Goal: Transaction & Acquisition: Purchase product/service

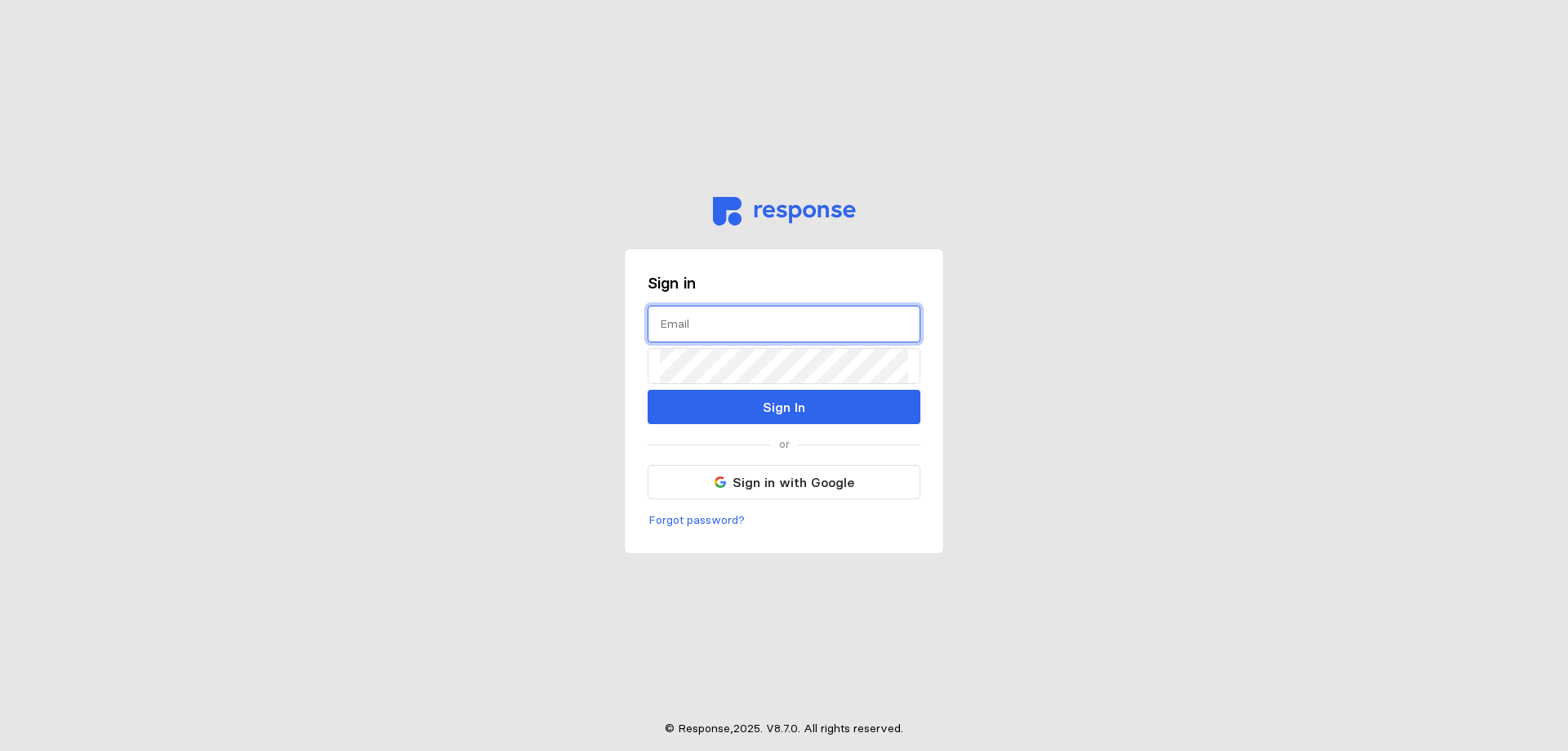
type input "[PERSON_NAME][EMAIL_ADDRESS][PERSON_NAME][DOMAIN_NAME]"
click at [790, 425] on div "Sign in [PERSON_NAME][EMAIL_ADDRESS][PERSON_NAME][DOMAIN_NAME] Sign In or Sign …" at bounding box center [784, 401] width 320 height 306
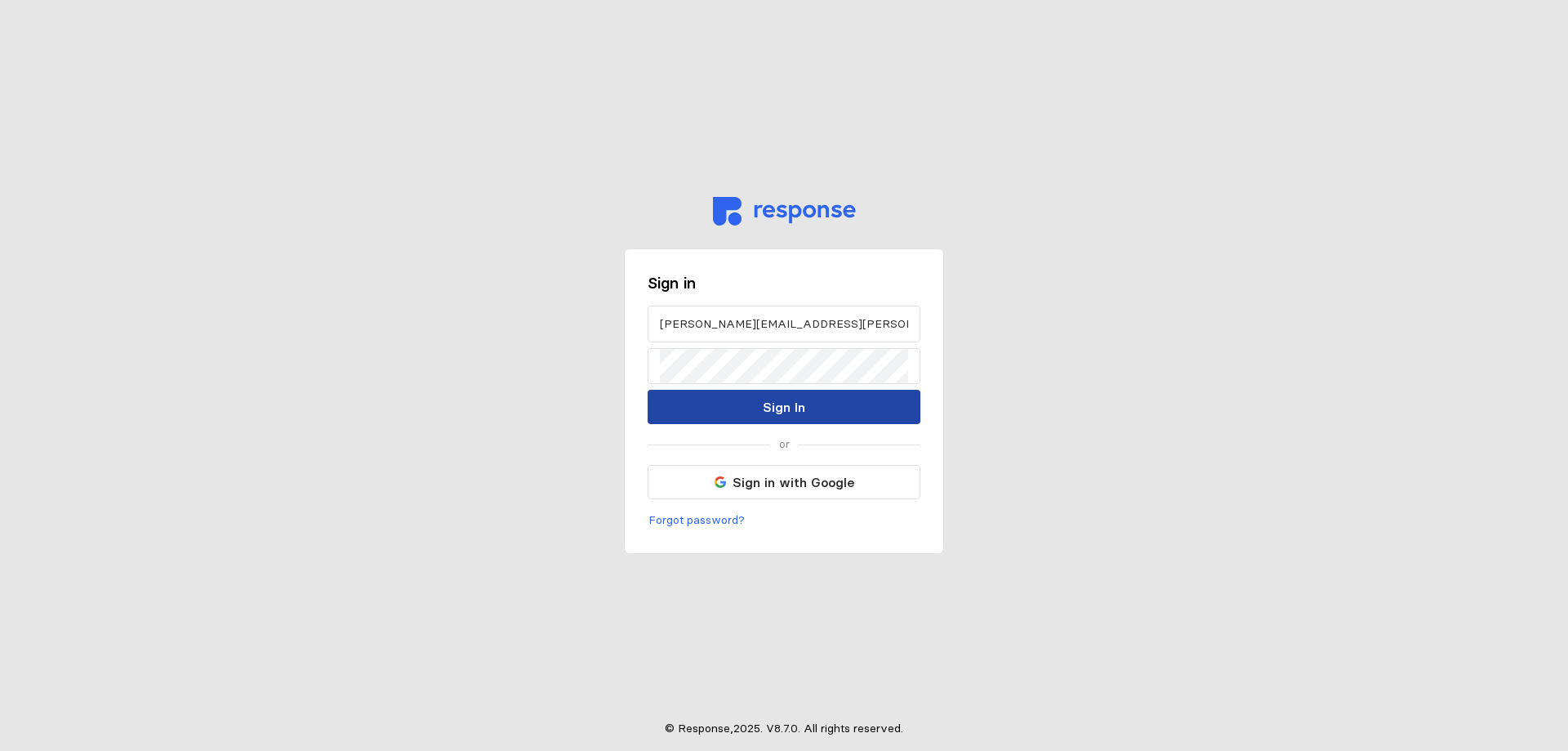
click at [835, 400] on button "Sign In" at bounding box center [783, 407] width 272 height 34
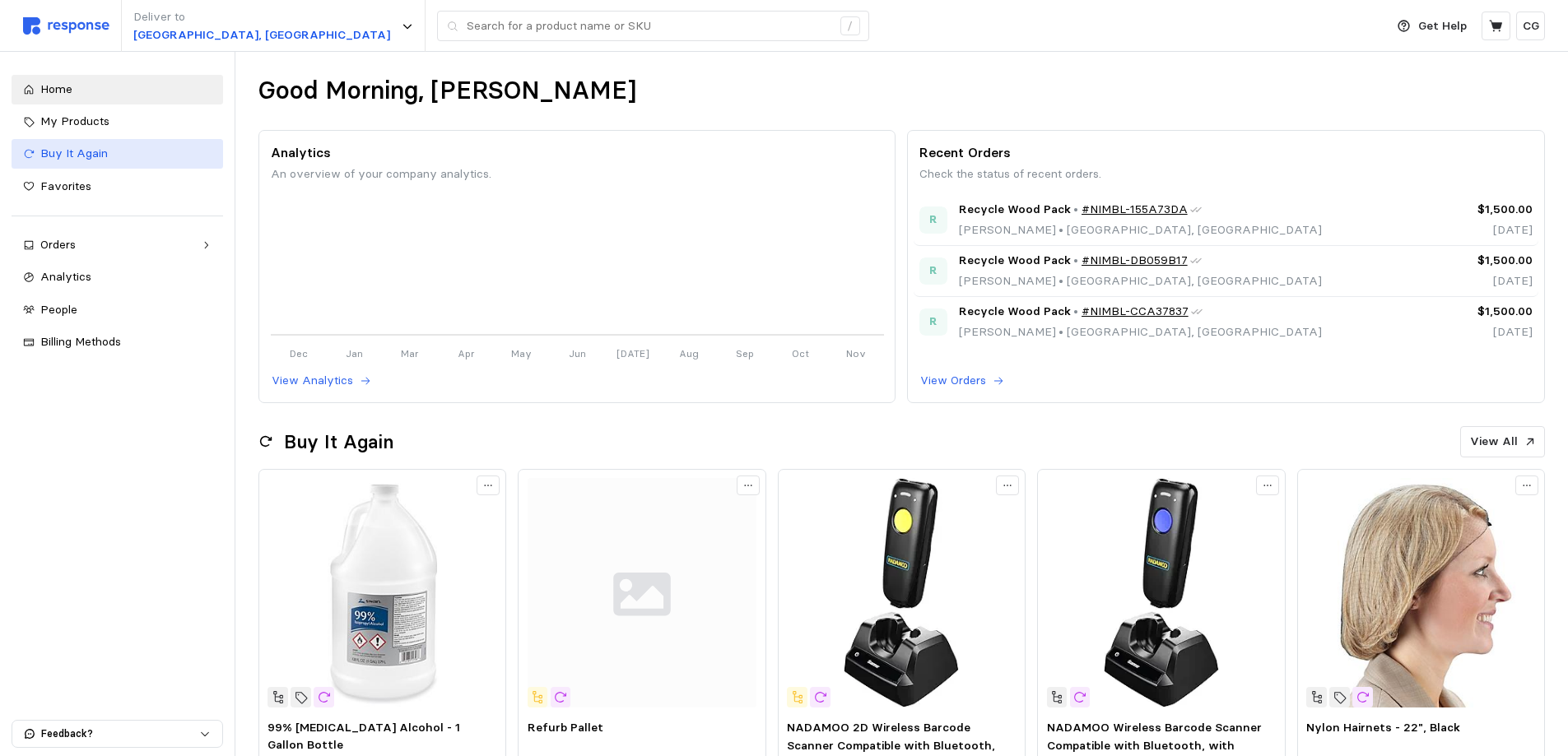
click at [108, 153] on div "Buy It Again" at bounding box center [126, 154] width 171 height 18
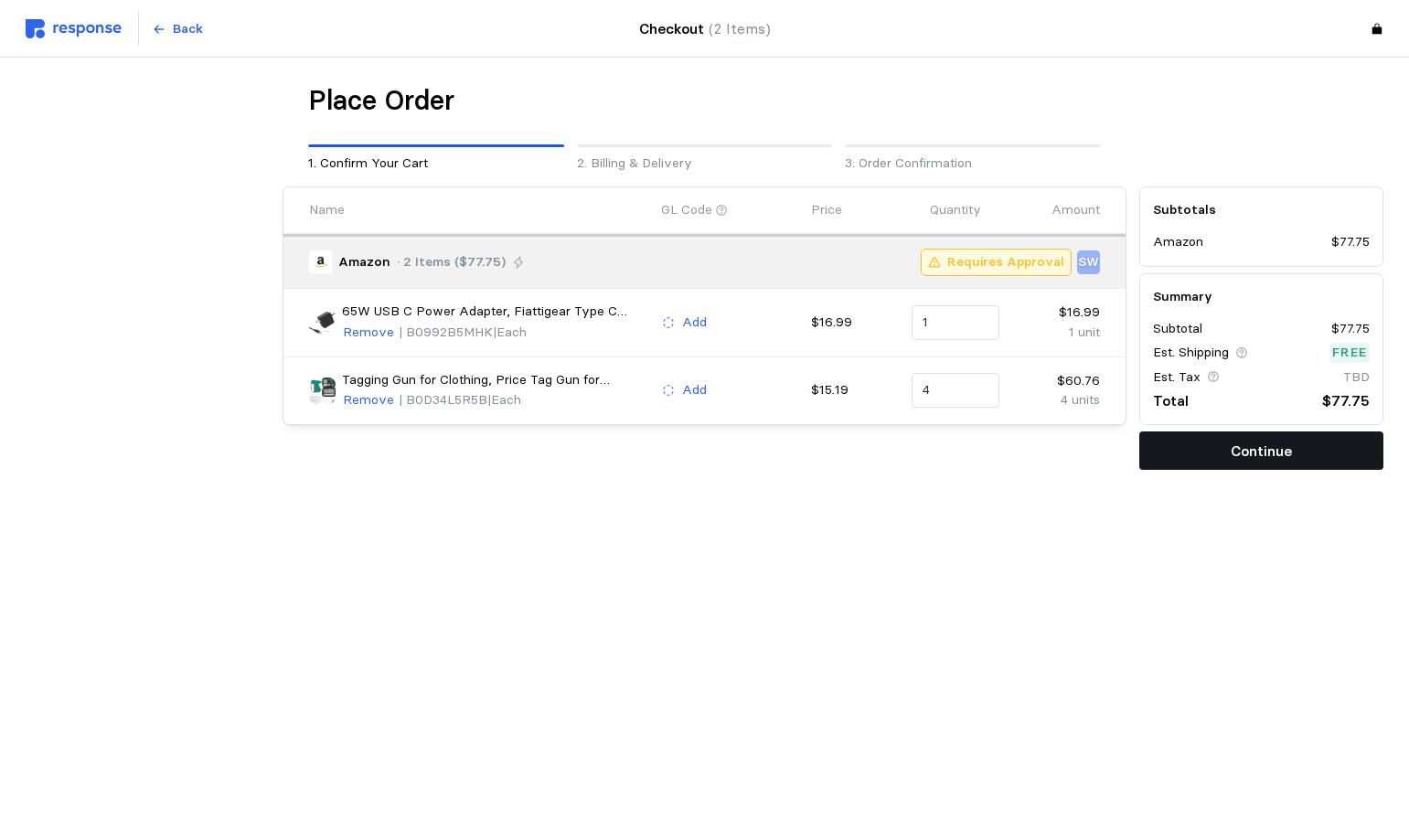
click at [1298, 442] on button "Continue" at bounding box center [1261, 450] width 244 height 38
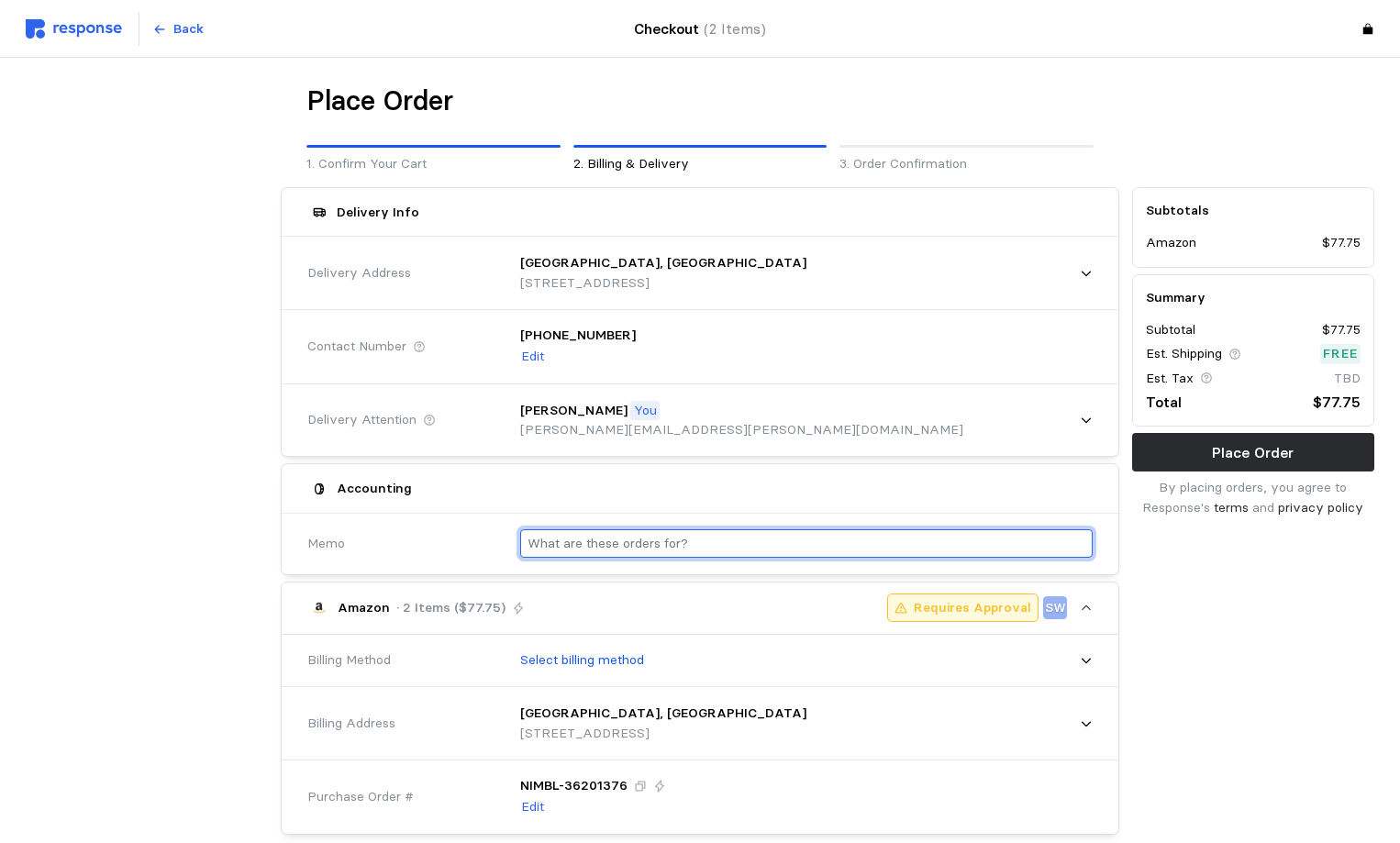
click at [671, 545] on input "text" at bounding box center [807, 544] width 558 height 26
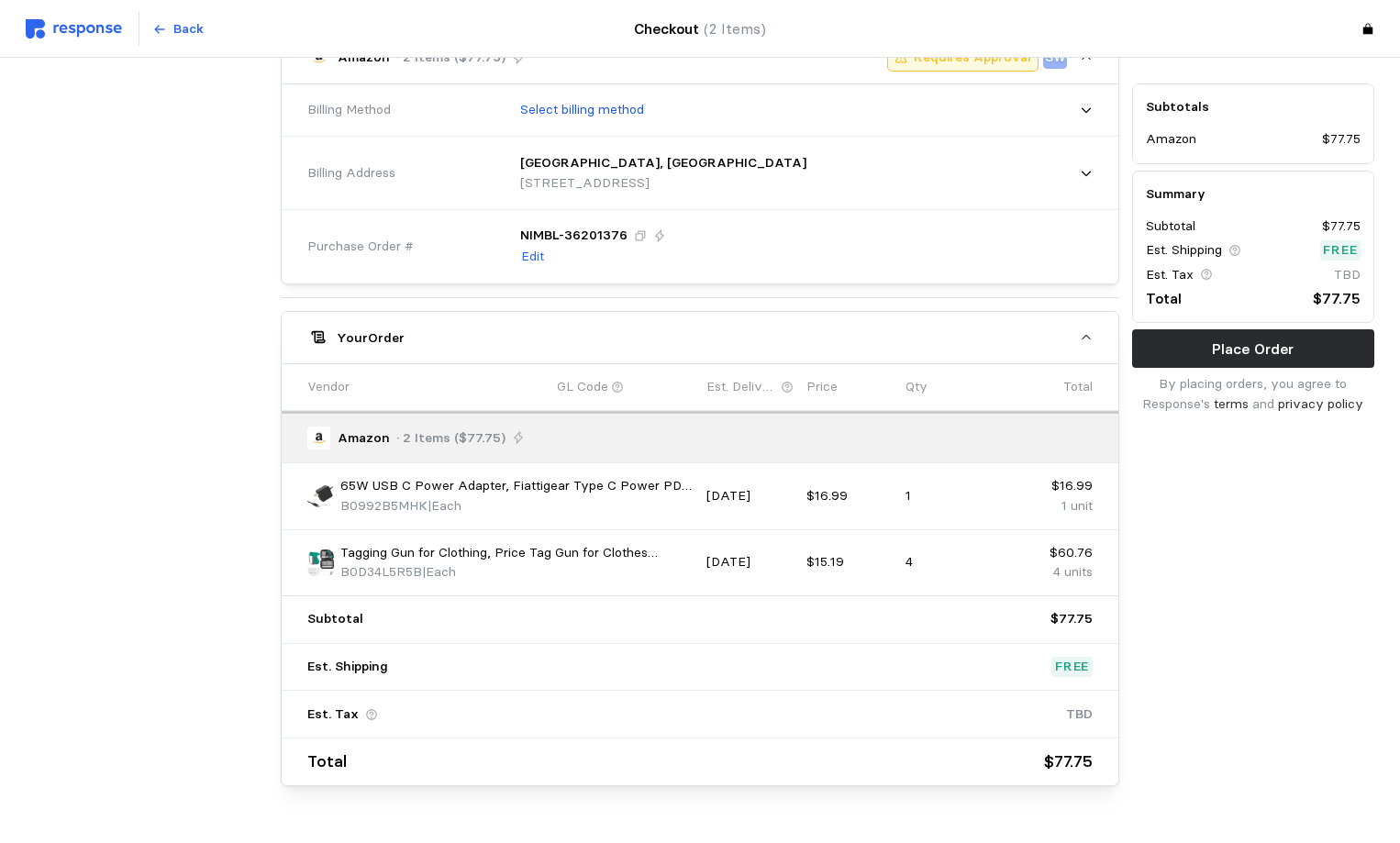
scroll to position [458, 0]
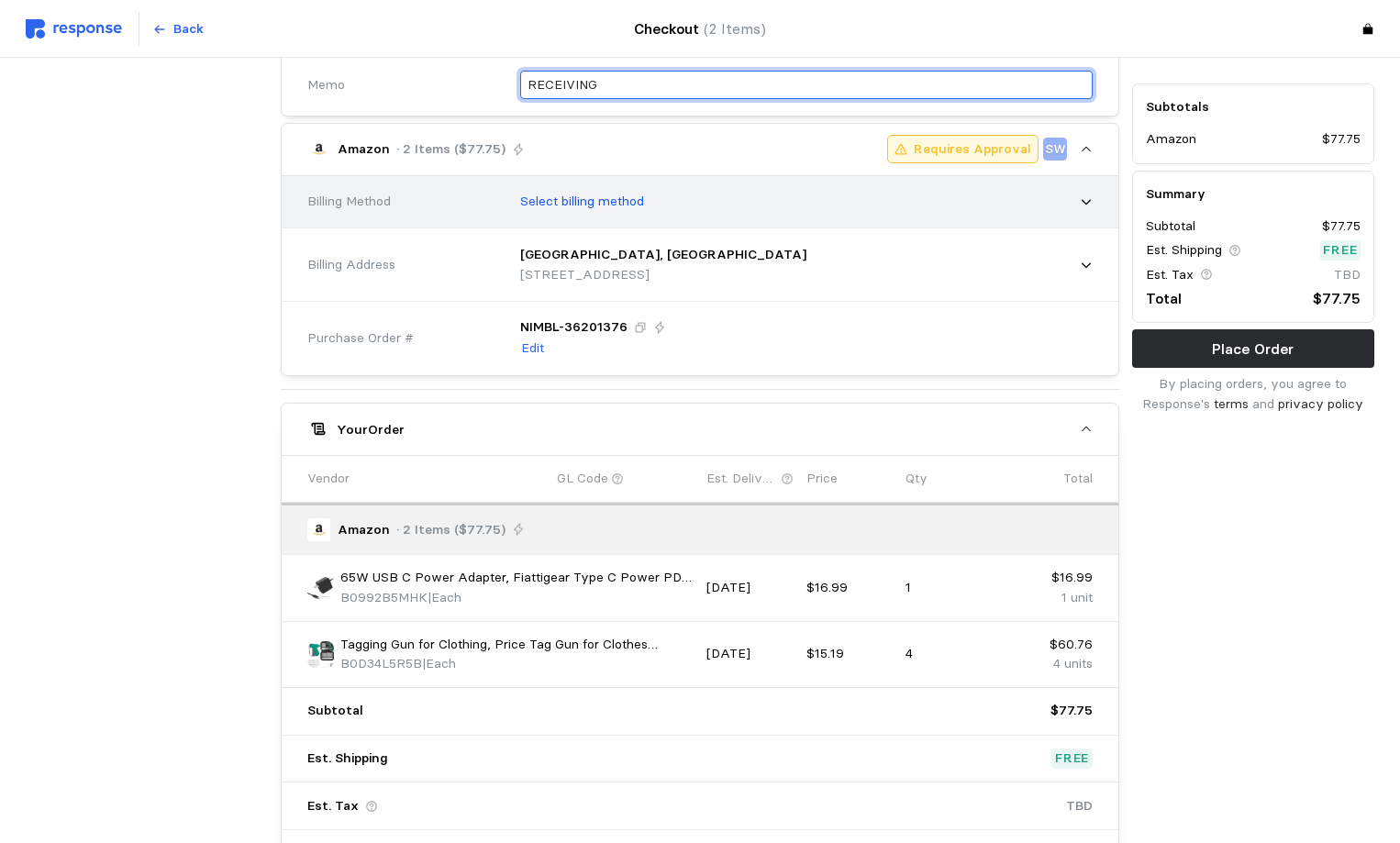
type input "RECEIVING"
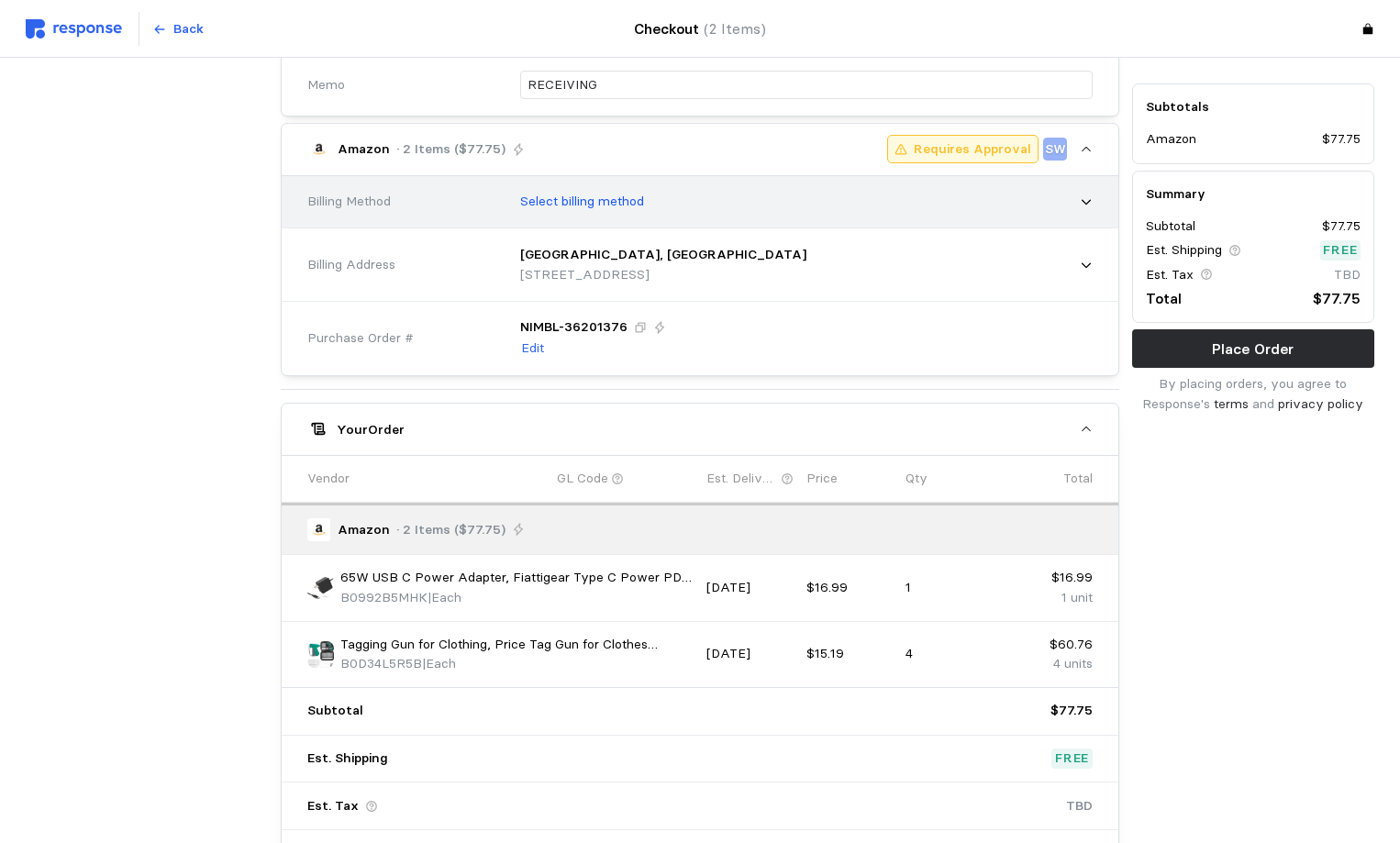
click at [617, 204] on p "Select billing method" at bounding box center [582, 202] width 124 height 21
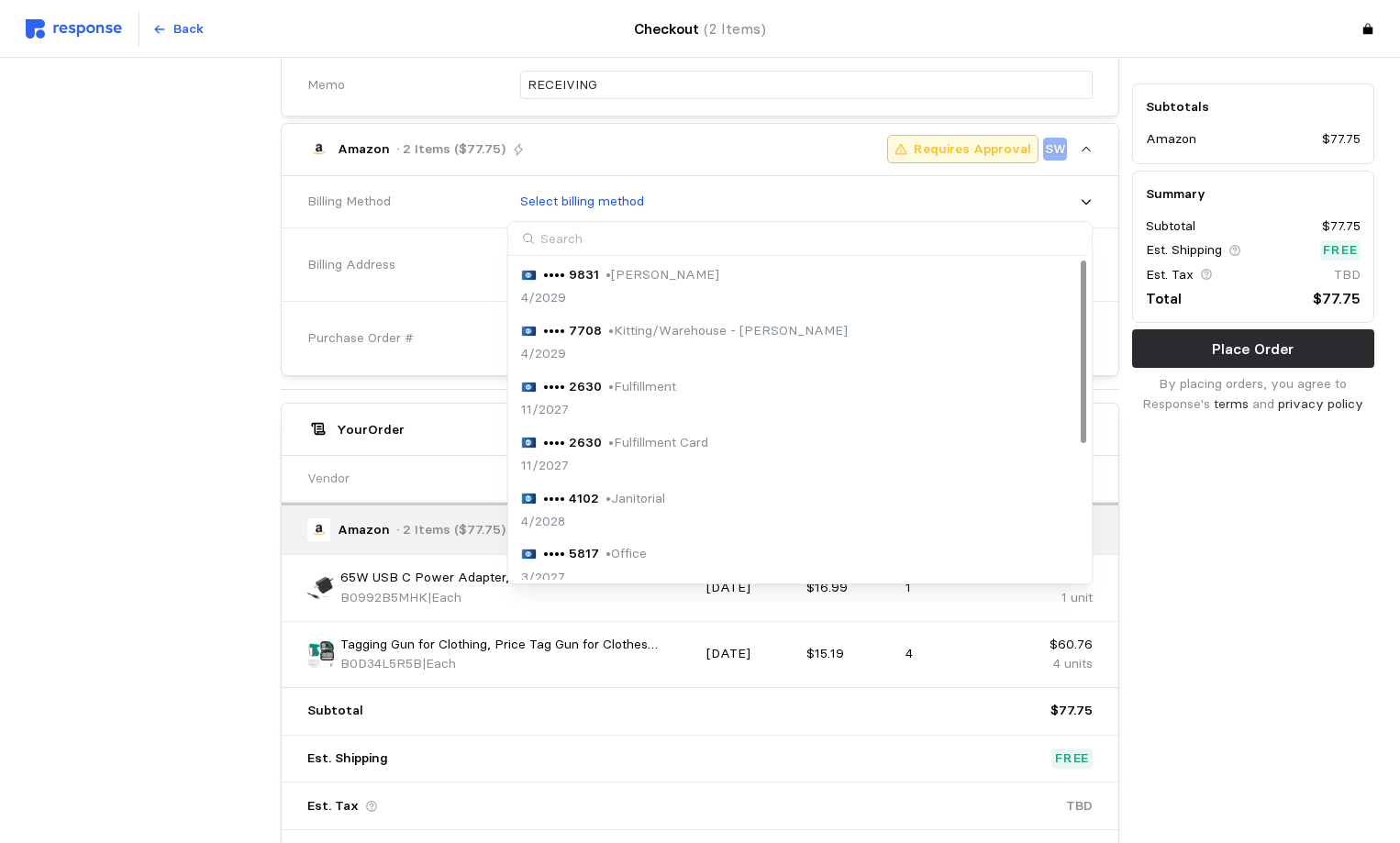
click at [571, 336] on p "•••• 7708" at bounding box center [572, 331] width 59 height 21
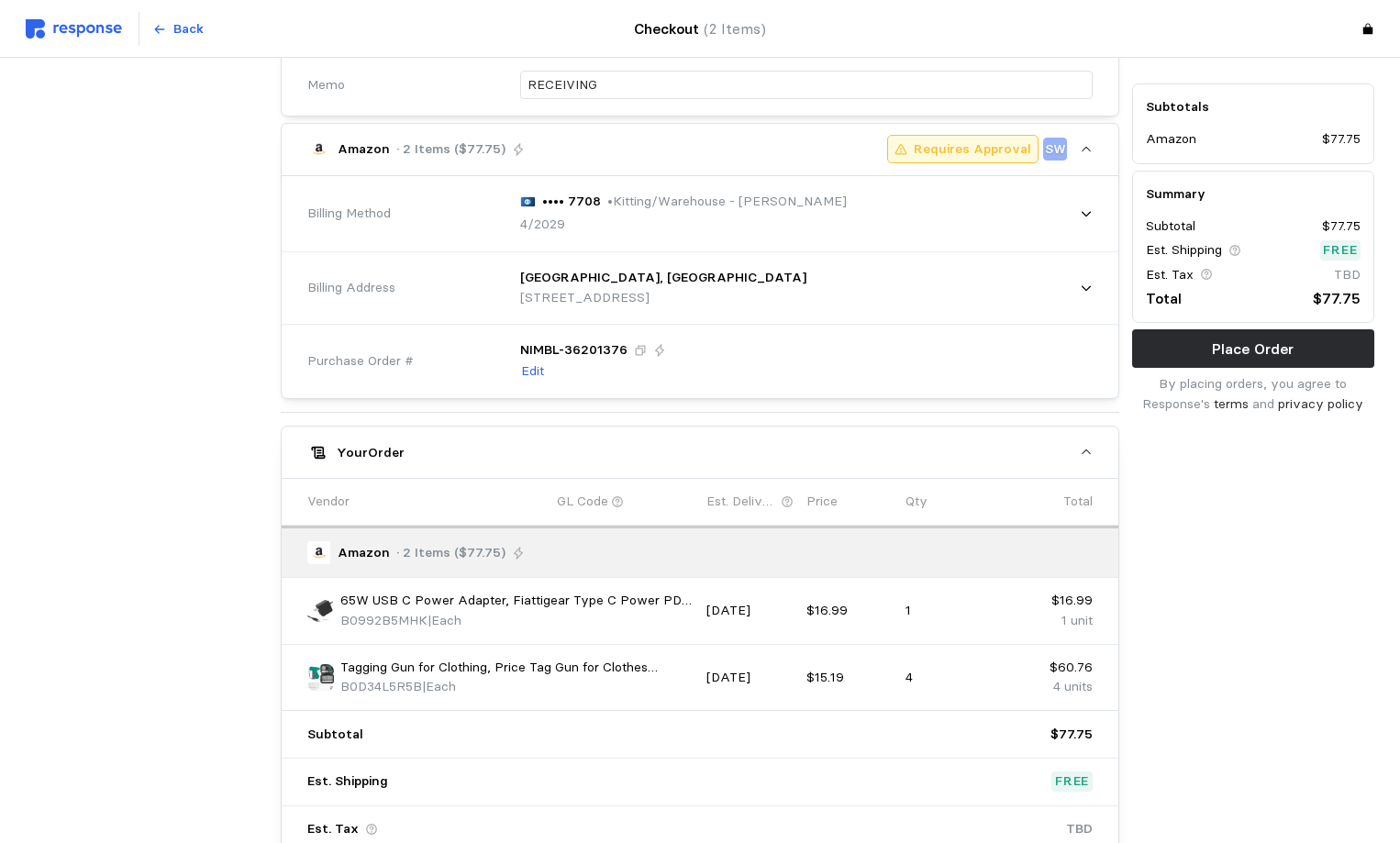
scroll to position [619, 0]
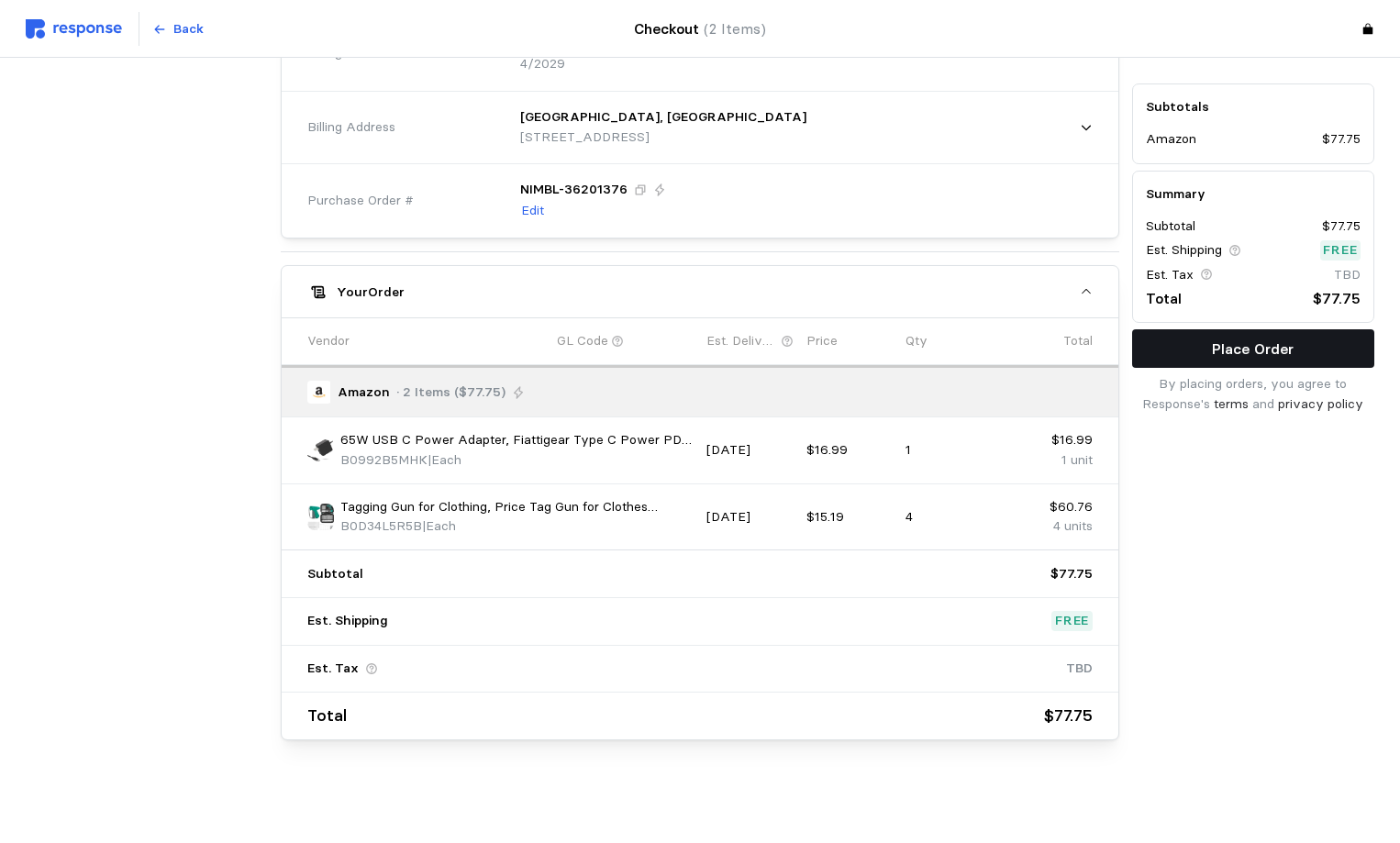
click at [1292, 350] on p "Place Order" at bounding box center [1252, 349] width 81 height 23
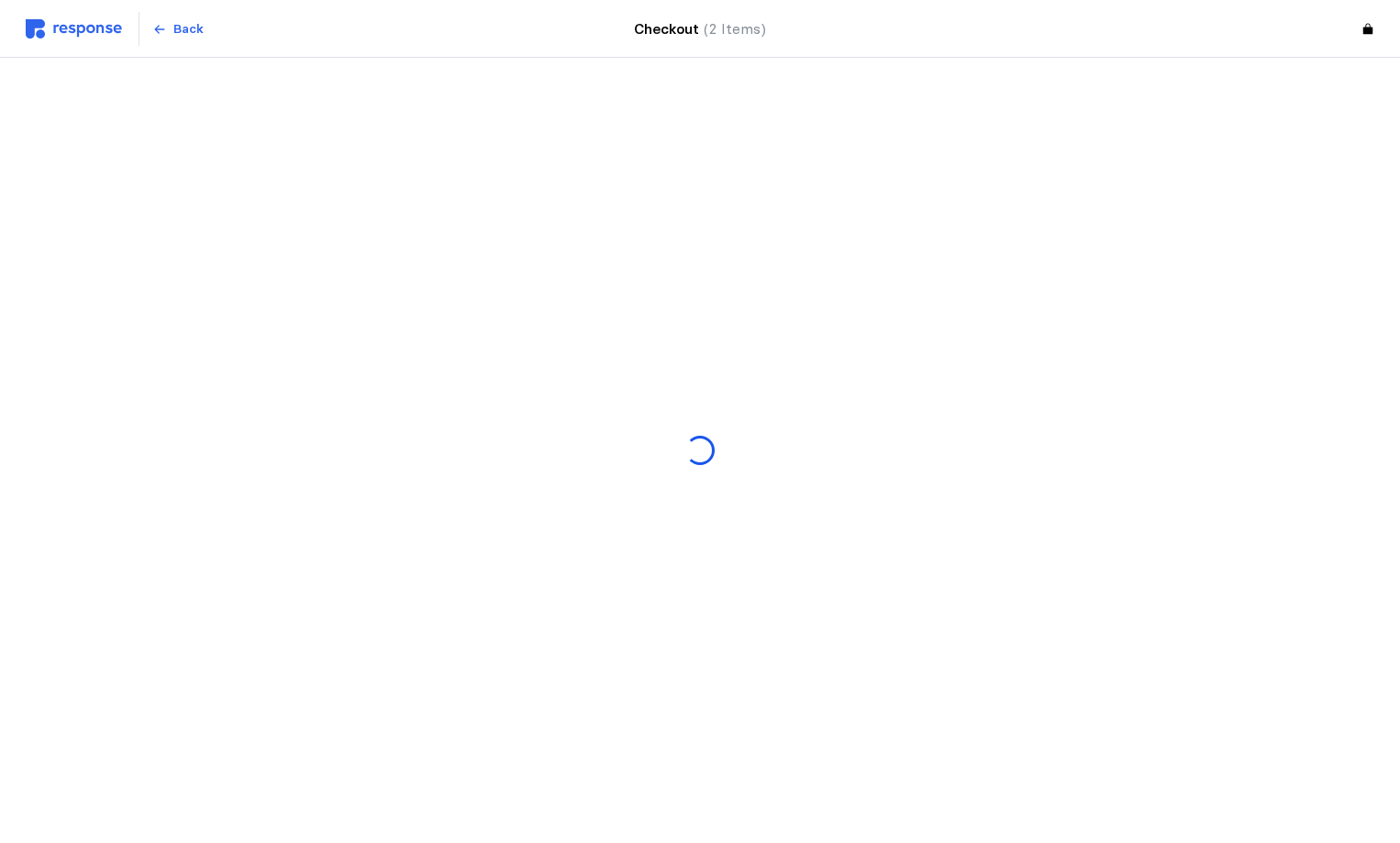
scroll to position [0, 0]
